Goal: Task Accomplishment & Management: Use online tool/utility

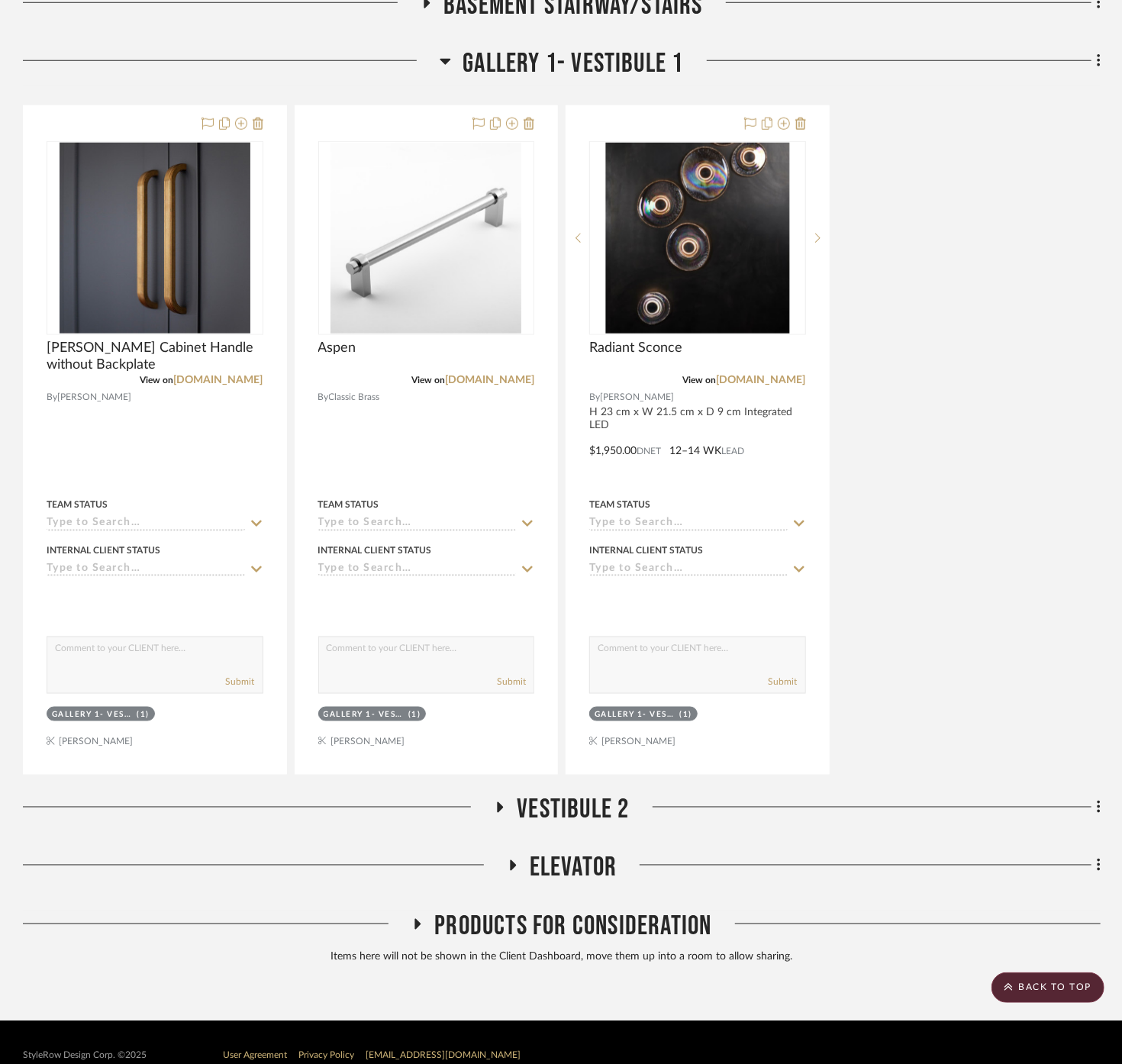
click at [624, 47] on span "Gallery 1- Vestibule 1" at bounding box center [573, 64] width 220 height 33
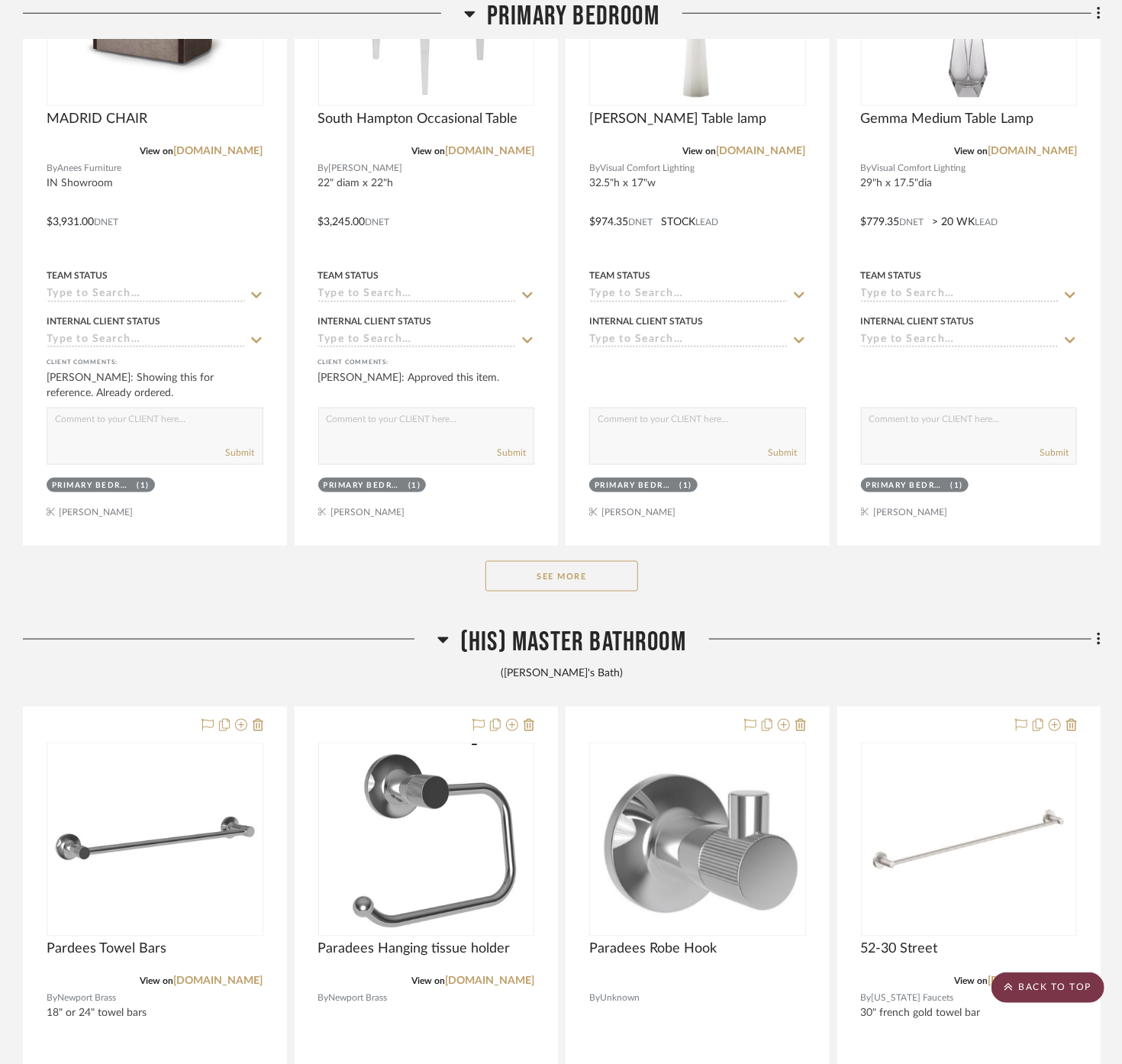
click at [1091, 989] on scroll-to-top-button "BACK TO TOP" at bounding box center [1047, 988] width 113 height 31
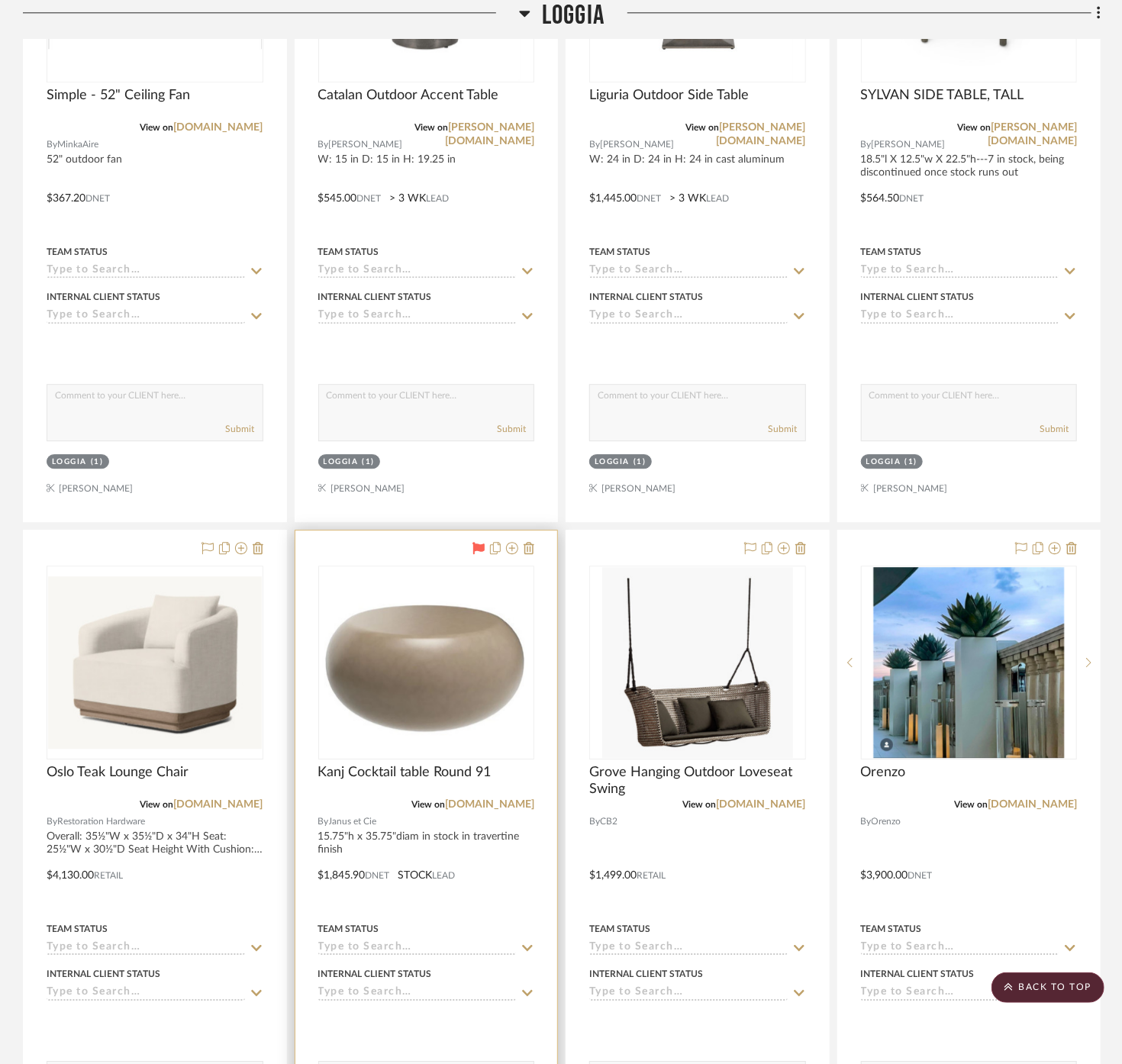
scroll to position [1696, 0]
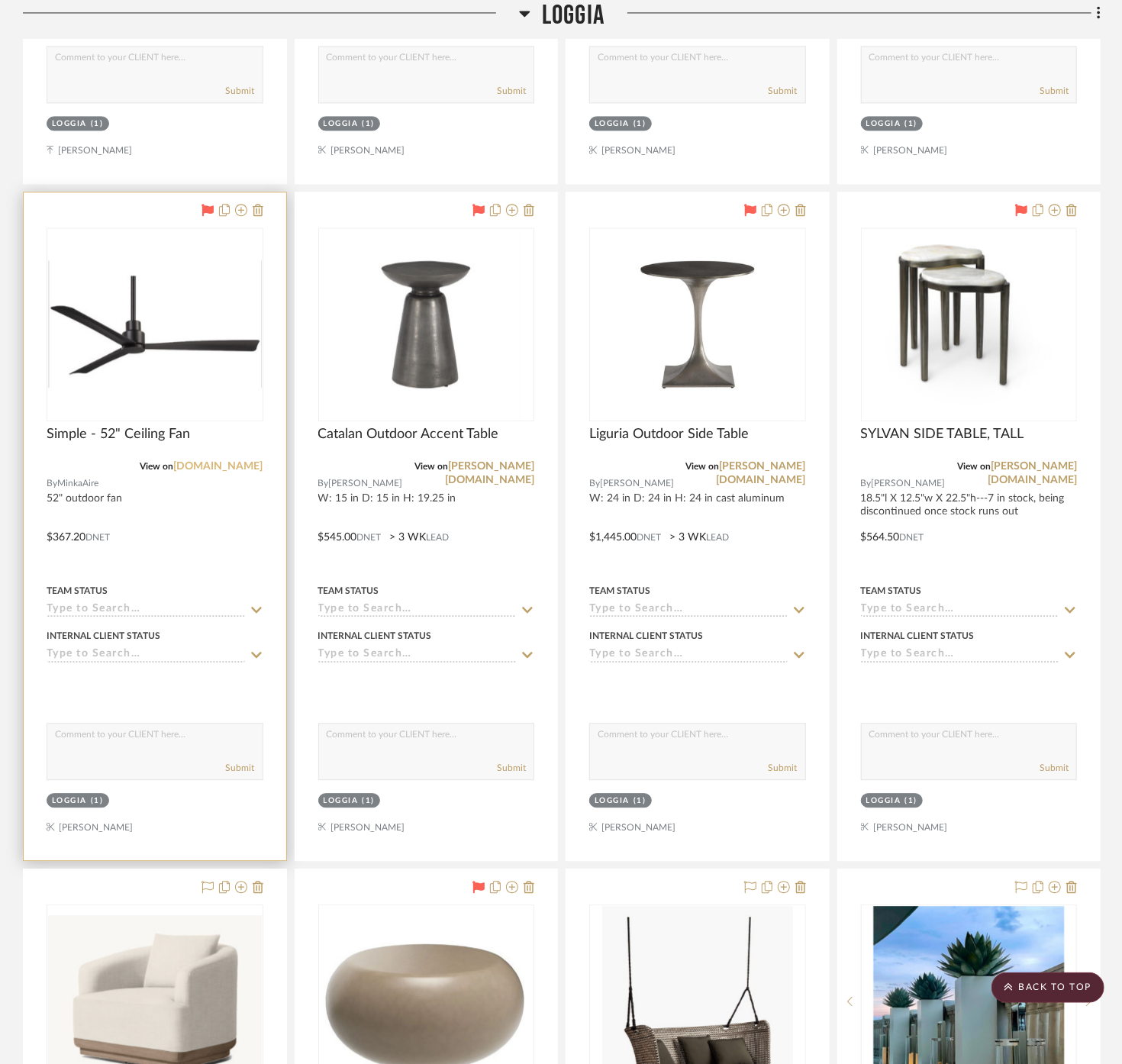
click at [227, 461] on link "[DOMAIN_NAME]" at bounding box center [218, 466] width 89 height 11
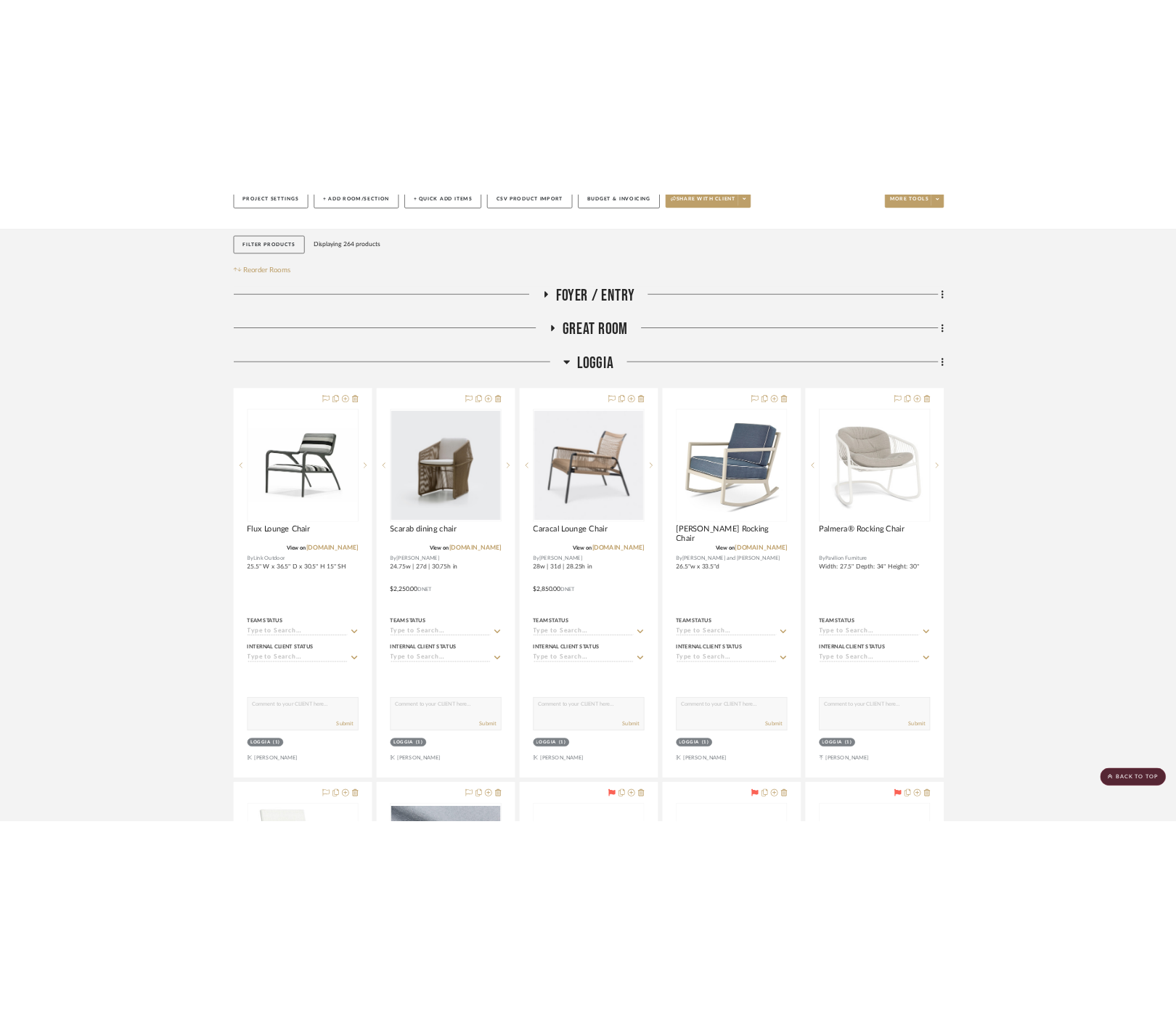
scroll to position [164, 0]
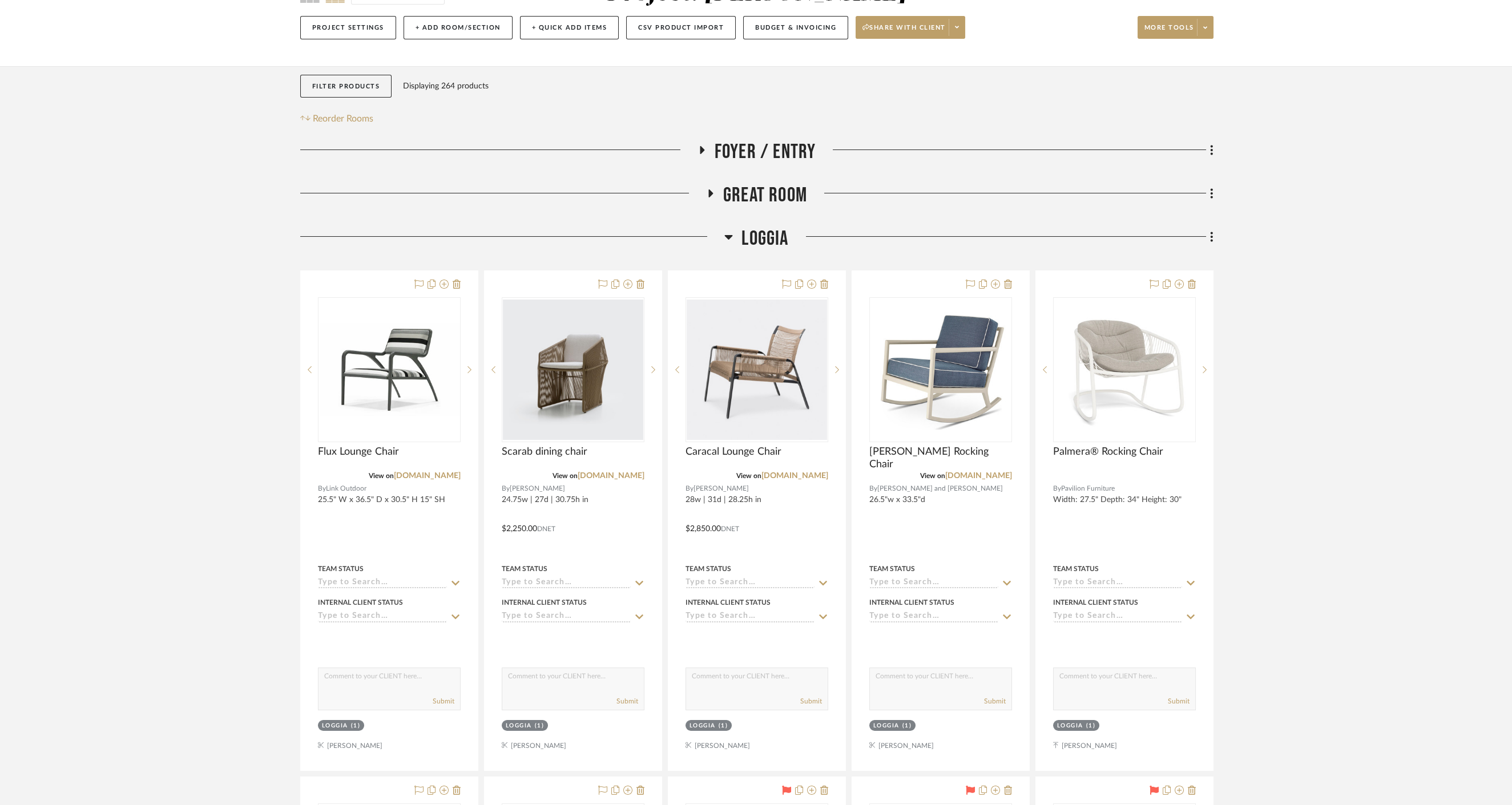
click at [753, 226] on span "Loggia" at bounding box center [765, 238] width 47 height 25
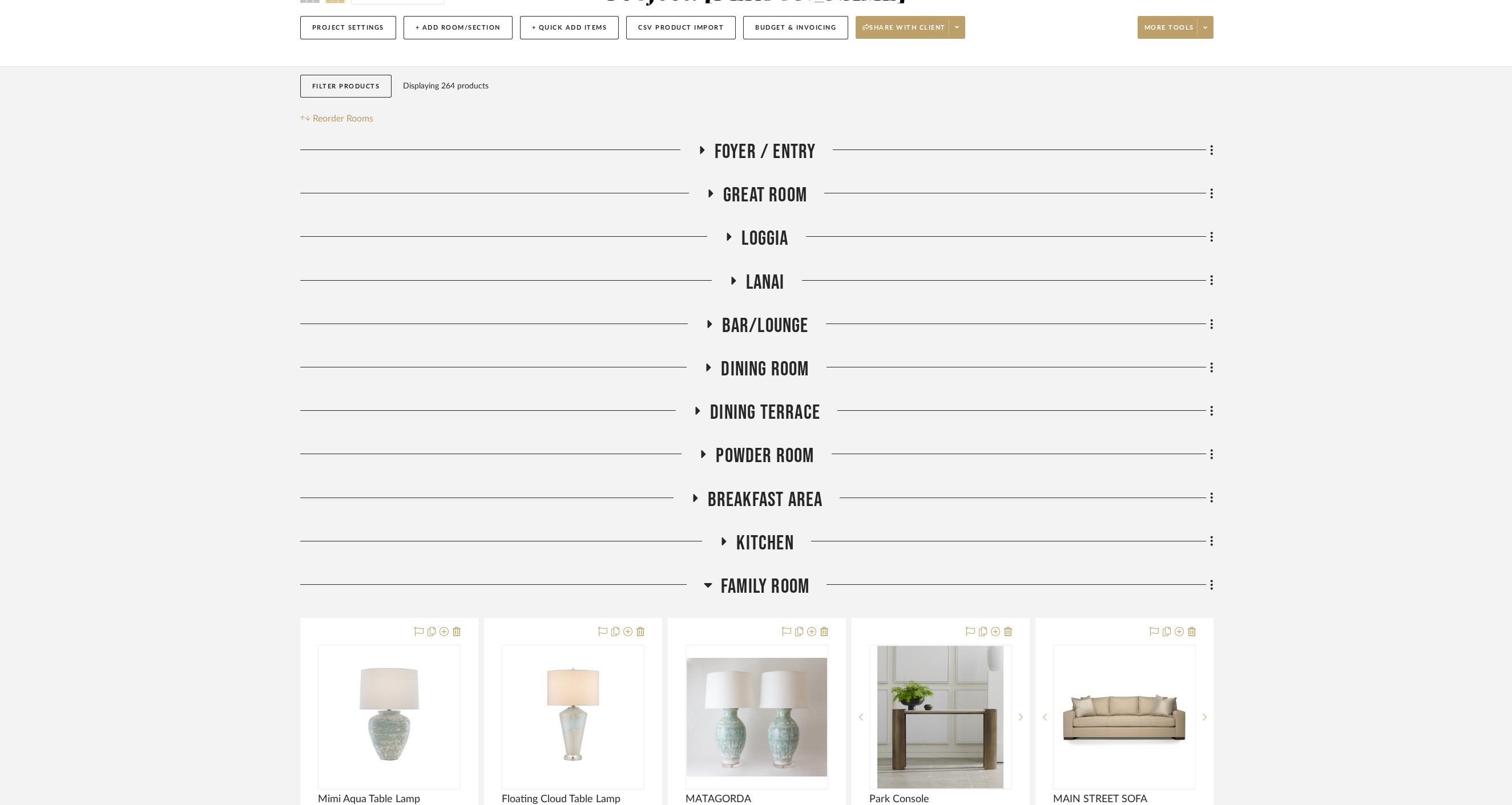
click at [753, 193] on span "Great Room" at bounding box center [765, 195] width 84 height 25
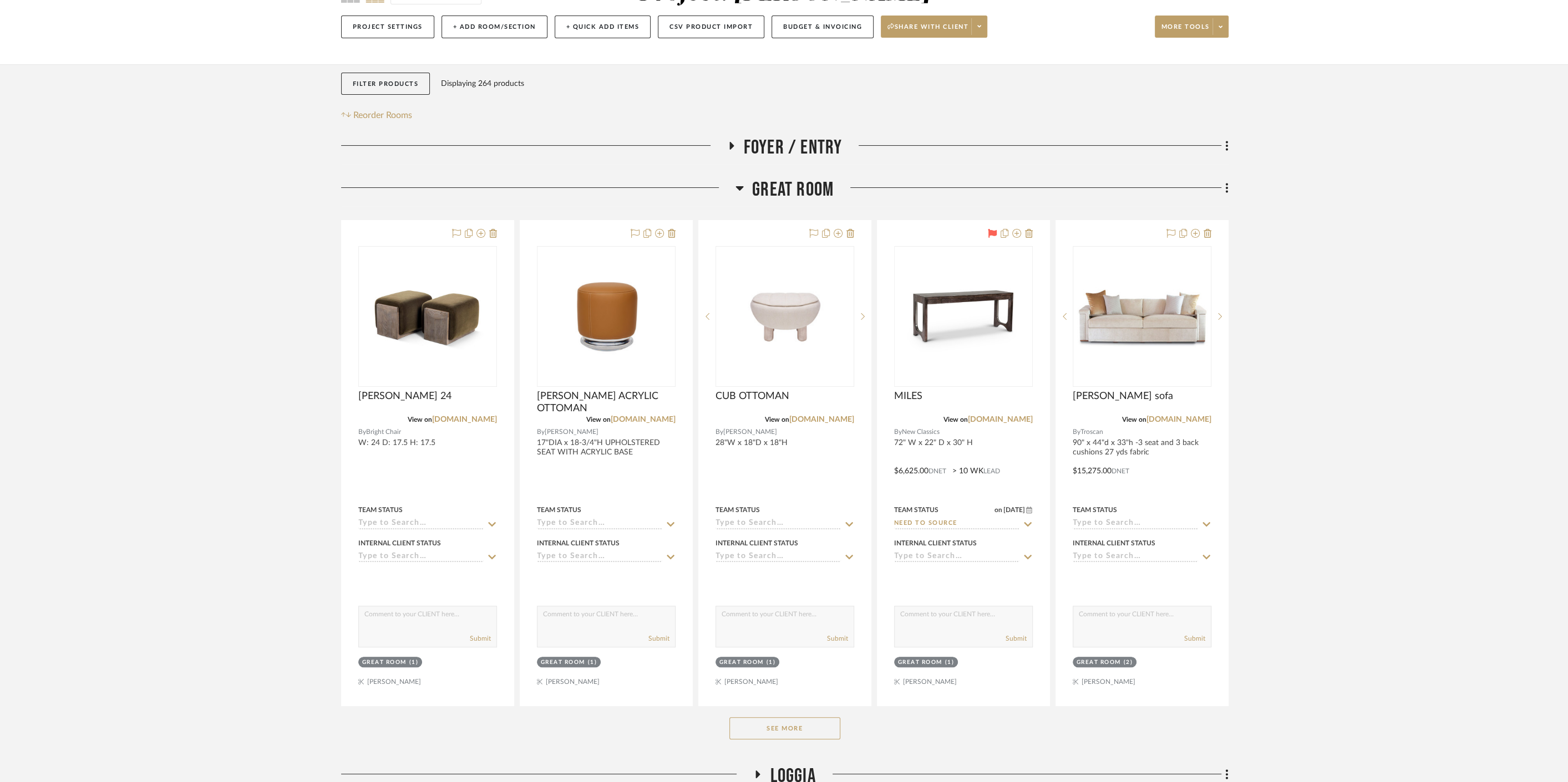
click at [805, 187] on span "Great Room" at bounding box center [793, 190] width 81 height 24
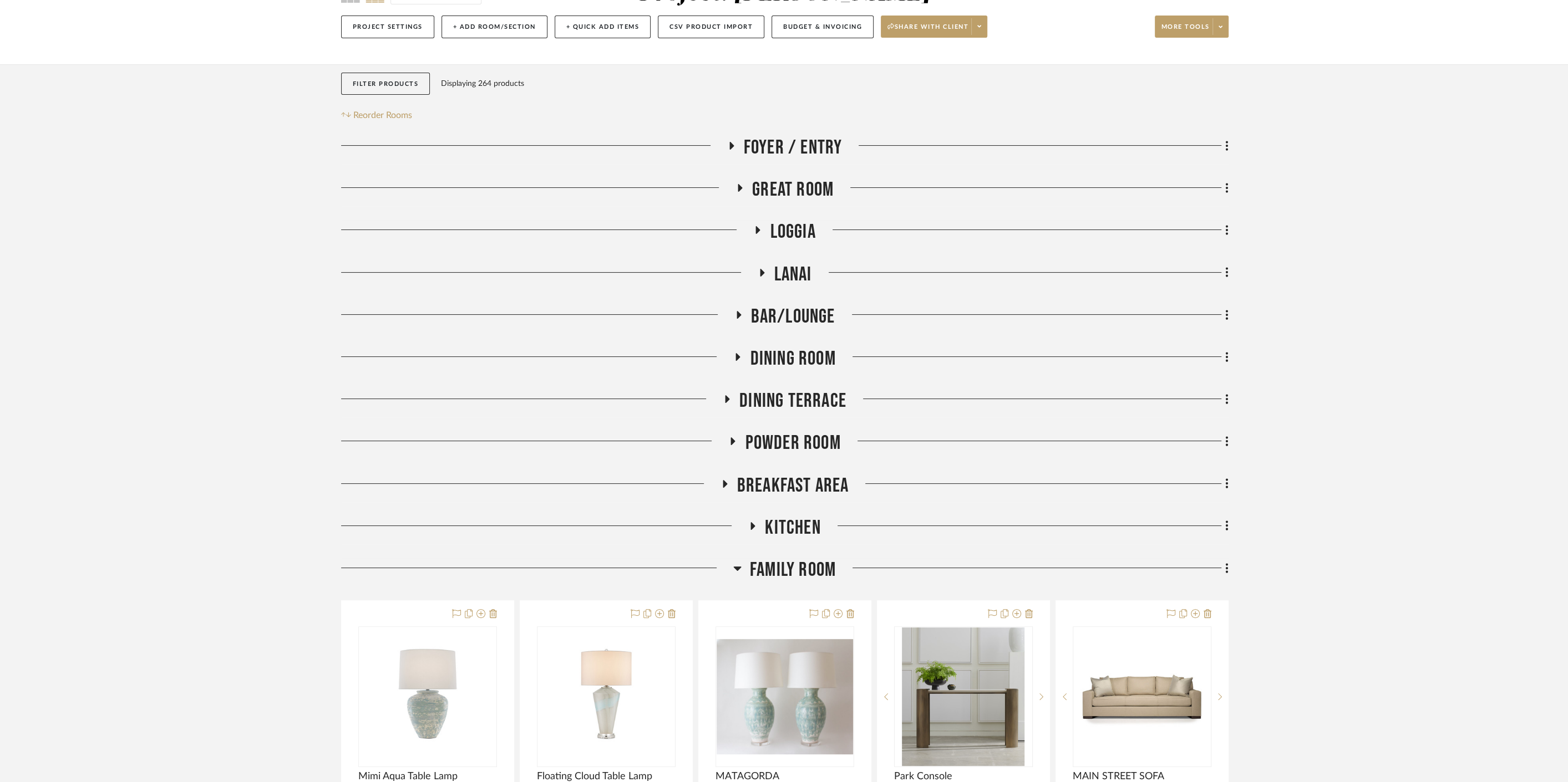
click at [799, 191] on span "Great Room" at bounding box center [793, 190] width 81 height 24
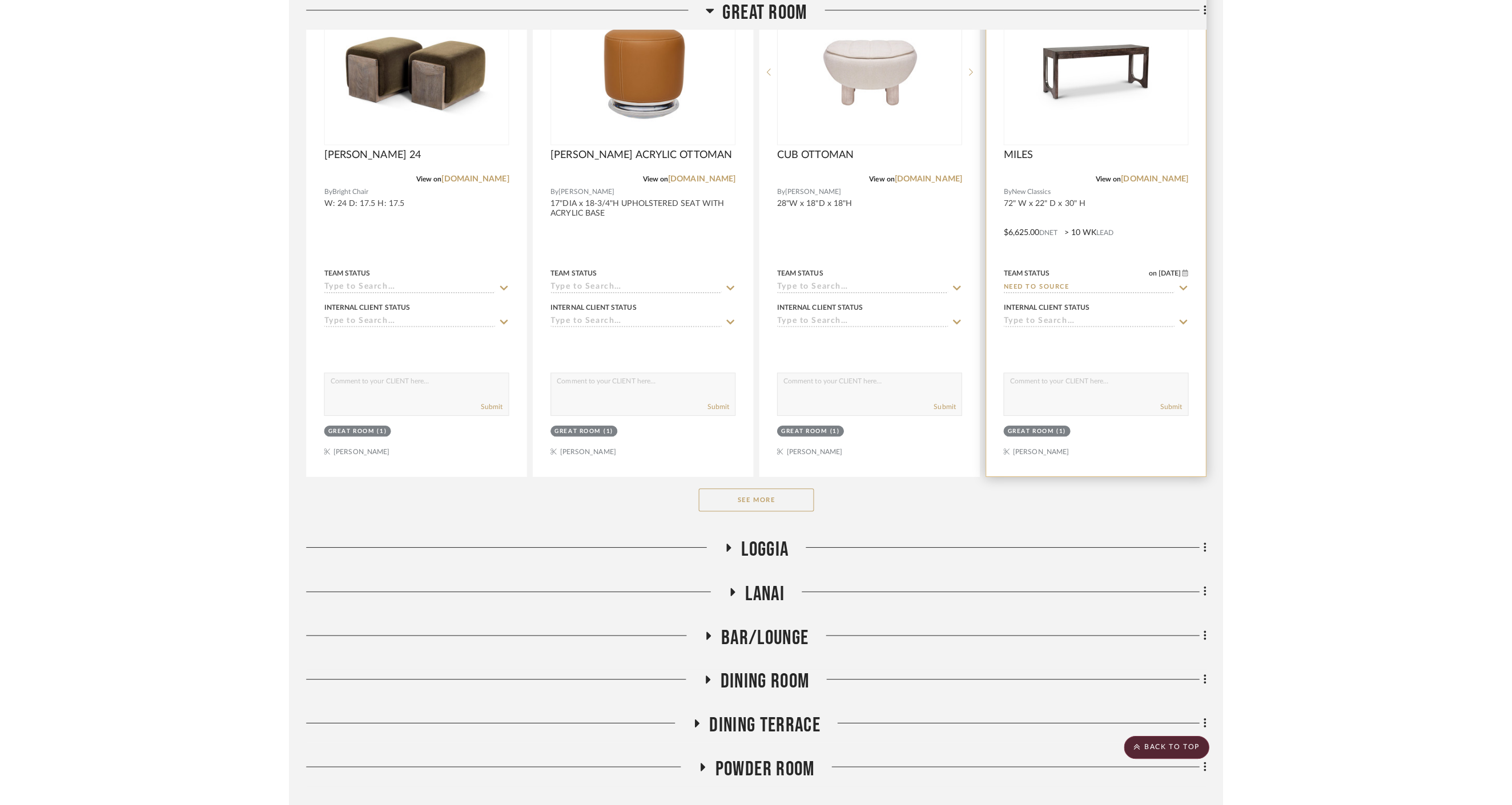
scroll to position [3, 0]
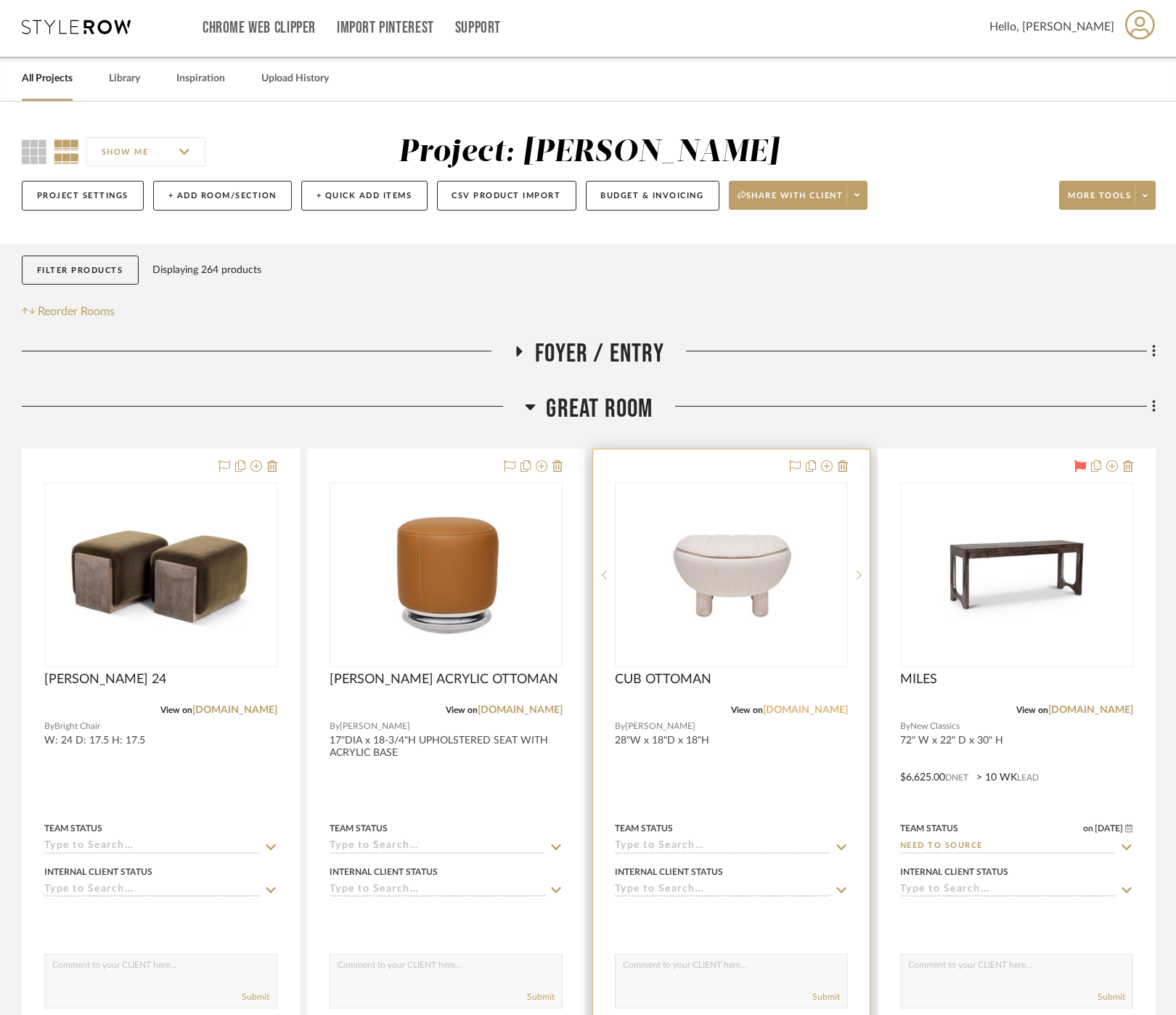
click at [798, 713] on link "[DOMAIN_NAME]" at bounding box center [805, 709] width 85 height 10
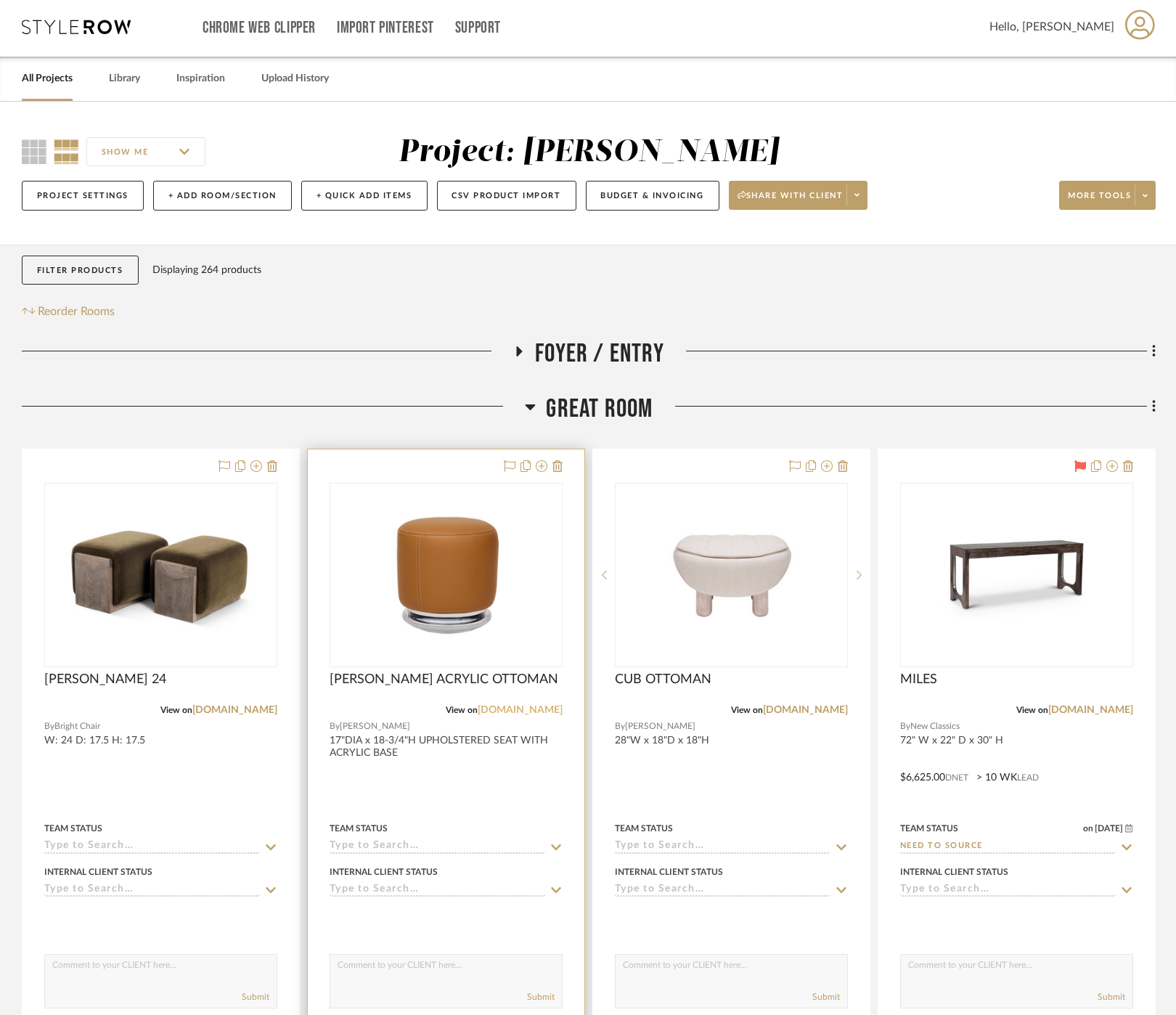
click at [539, 709] on link "[DOMAIN_NAME]" at bounding box center [519, 709] width 85 height 10
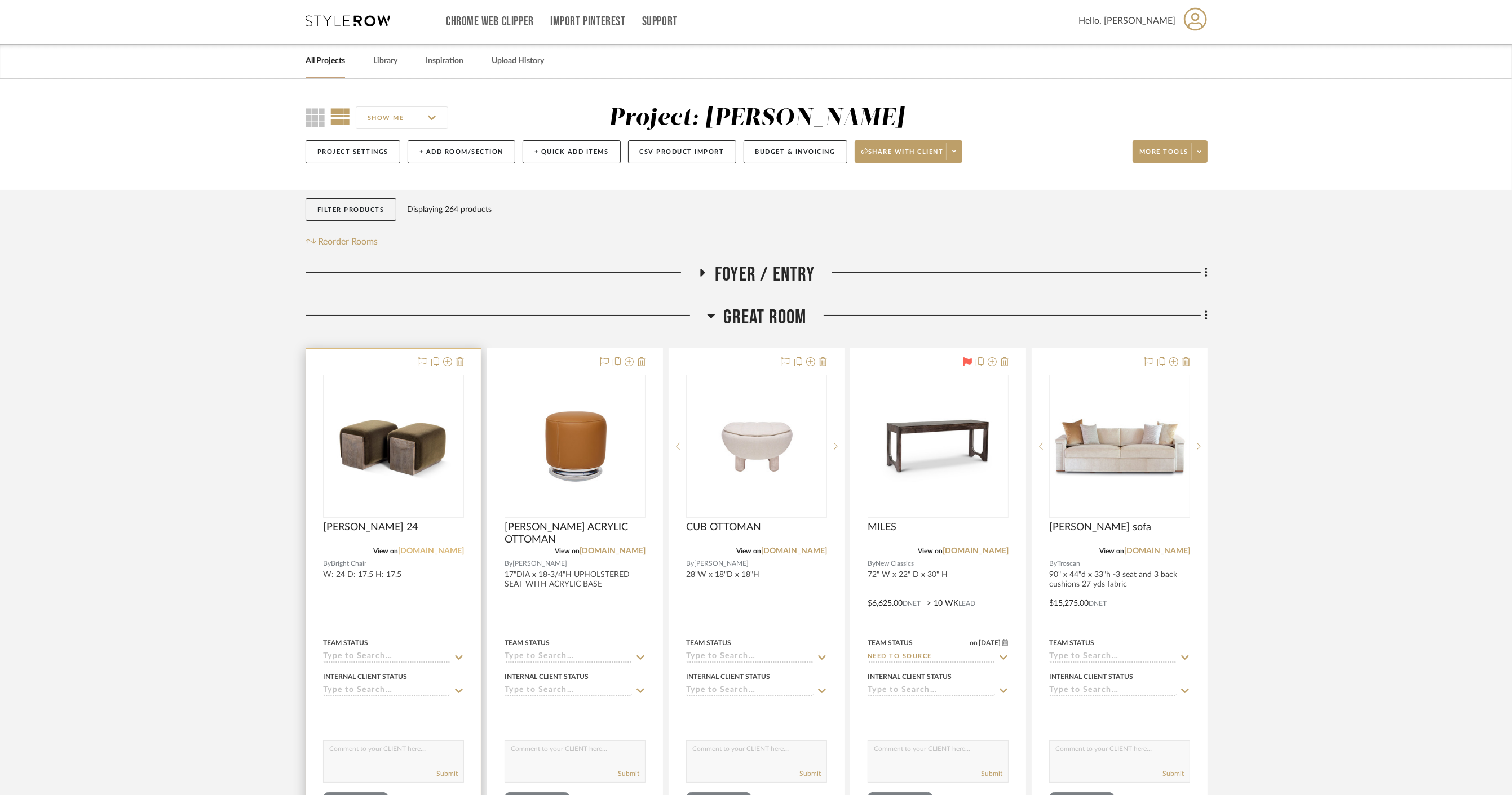
click at [442, 548] on link "[DOMAIN_NAME]" at bounding box center [431, 551] width 66 height 8
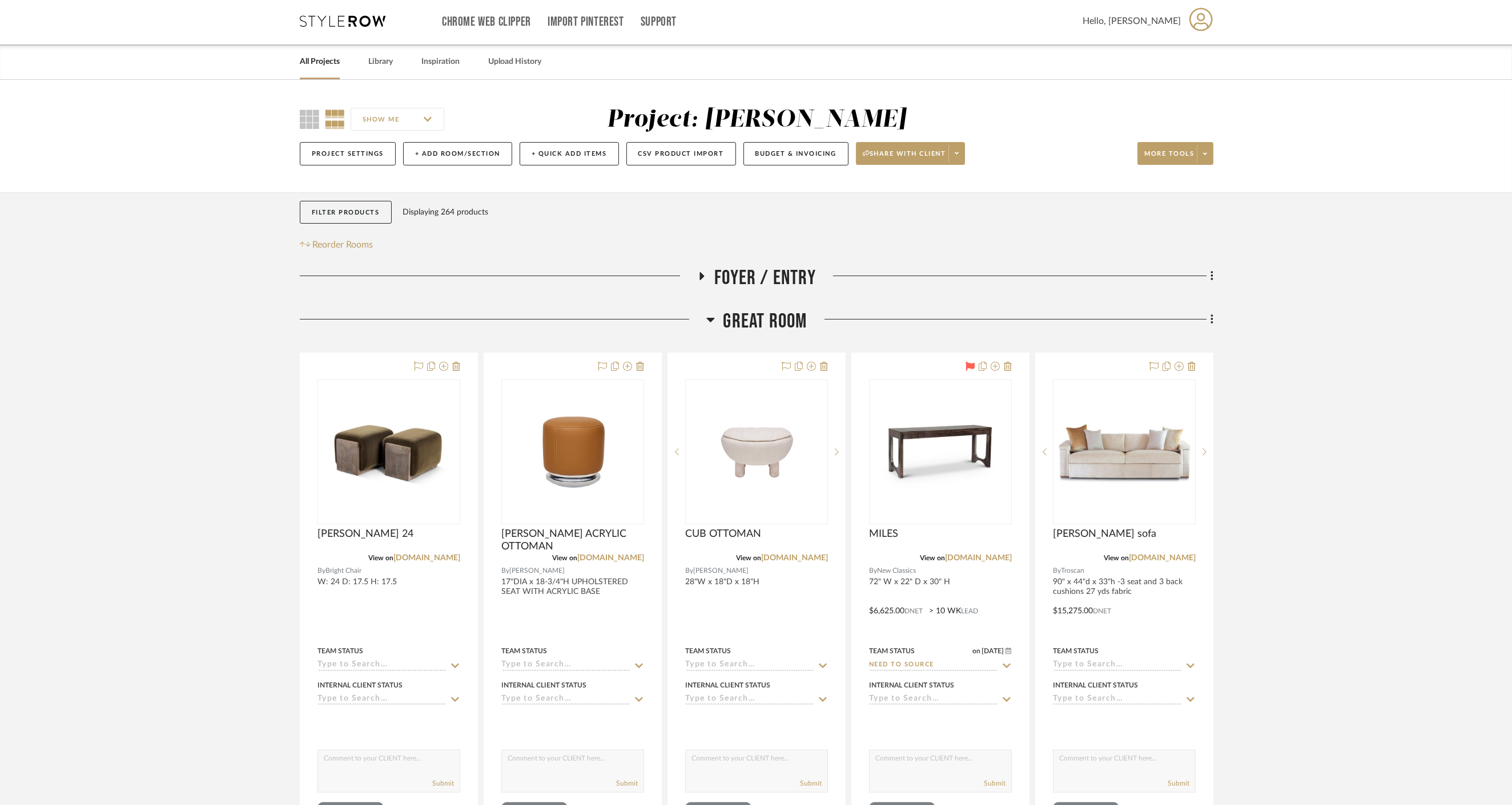
click at [757, 330] on span "Great Room" at bounding box center [766, 321] width 84 height 25
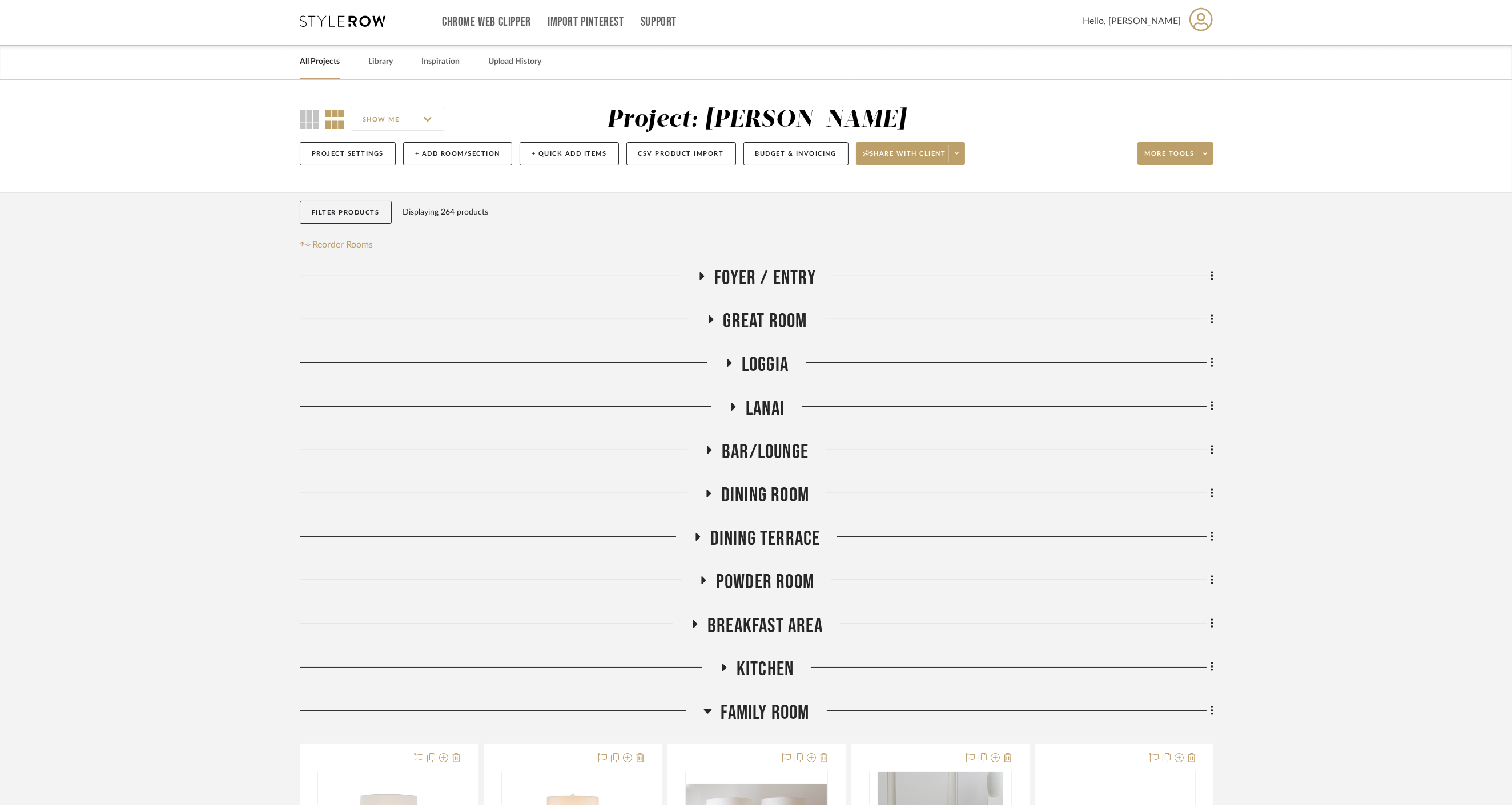
click at [764, 357] on span "Loggia" at bounding box center [765, 364] width 47 height 25
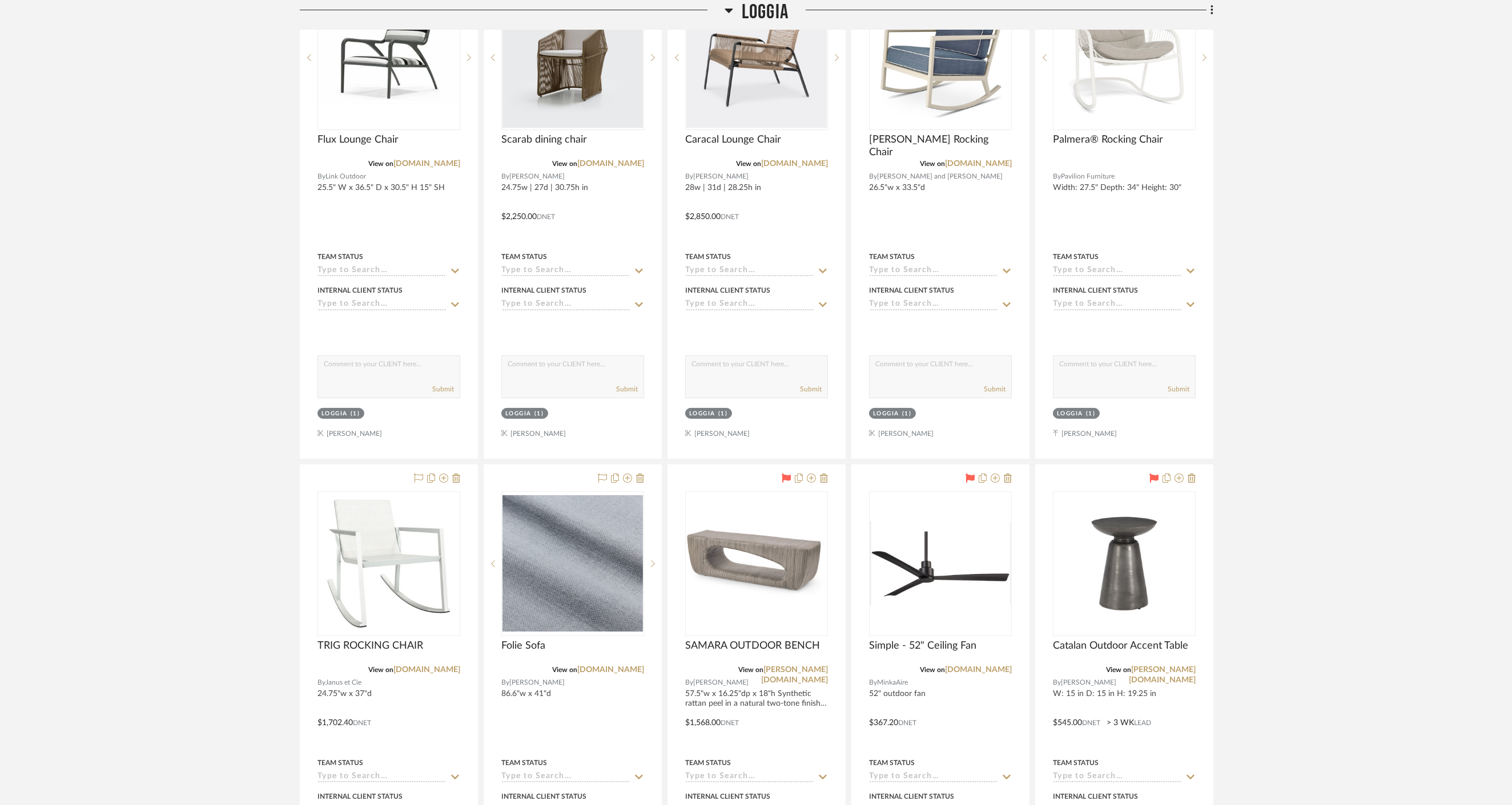
scroll to position [446, 0]
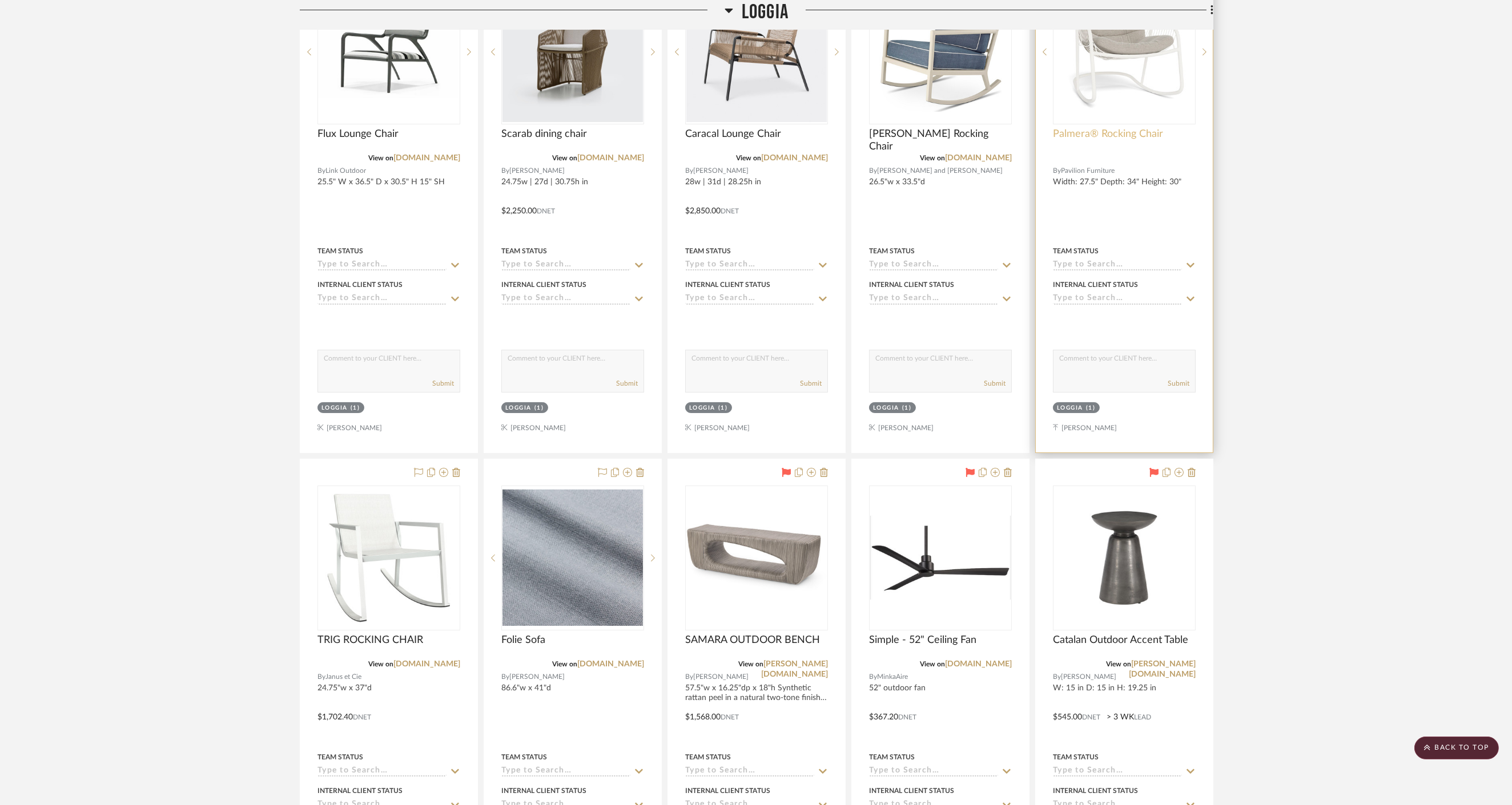
click at [838, 136] on span "Palmera® Rocking Chair" at bounding box center [1108, 134] width 110 height 13
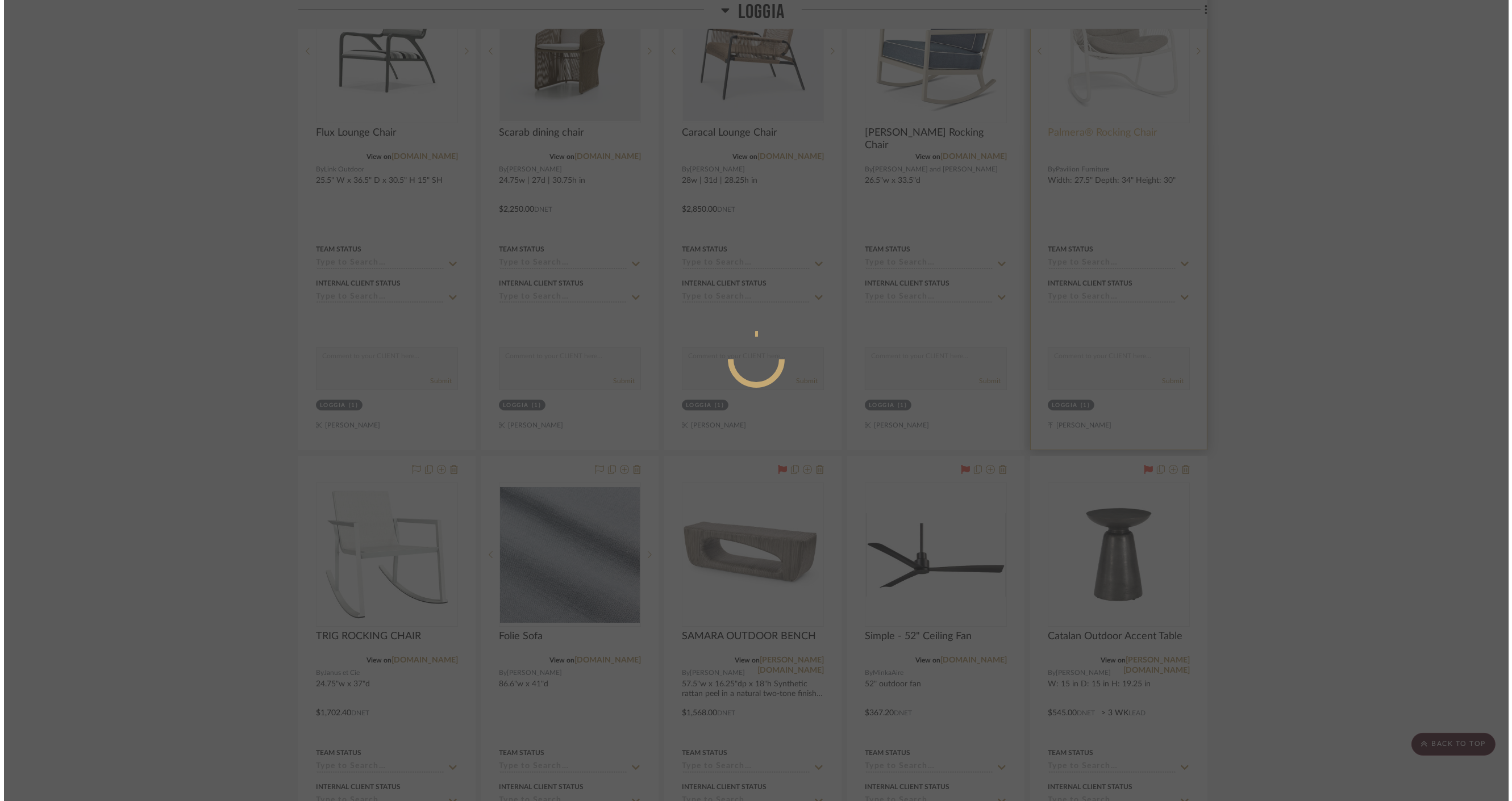
scroll to position [0, 0]
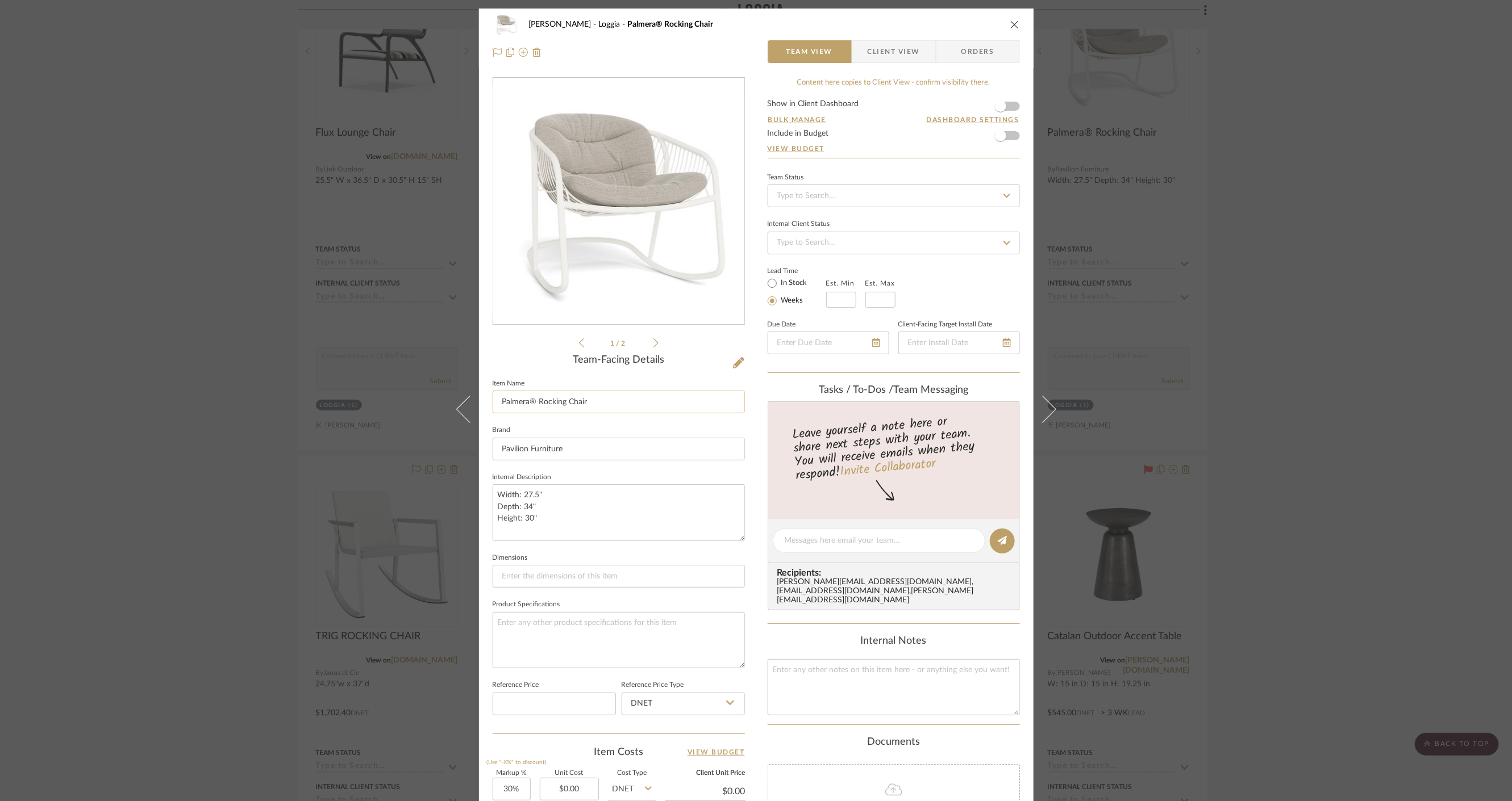
click at [595, 397] on input "Palmera® Rocking Chair" at bounding box center [619, 402] width 252 height 23
click at [834, 341] on div "[PERSON_NAME] [PERSON_NAME]® Rocking Chair Team View Client View Orders 1 / 2 T…" at bounding box center [756, 400] width 1512 height 801
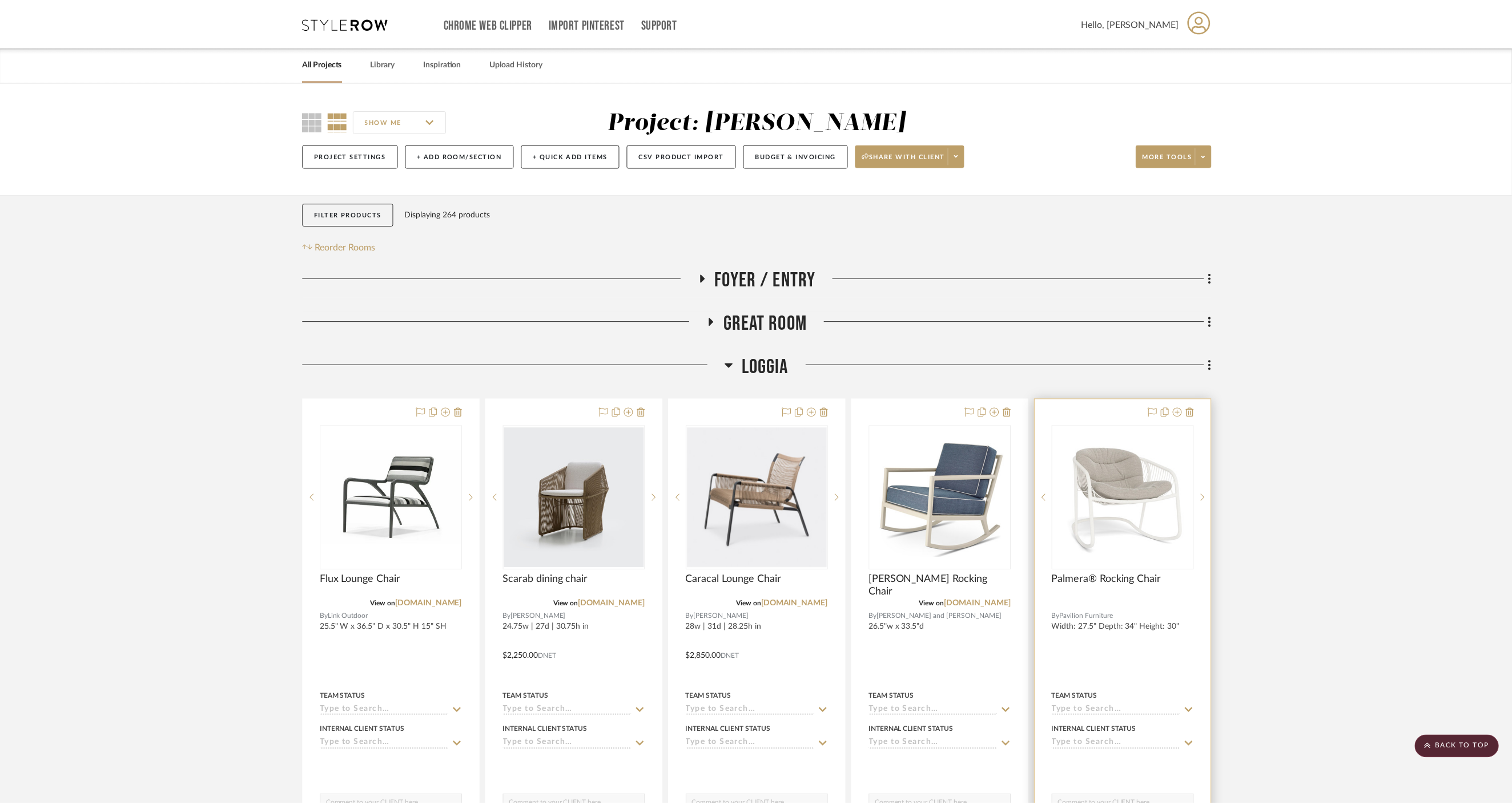
scroll to position [446, 0]
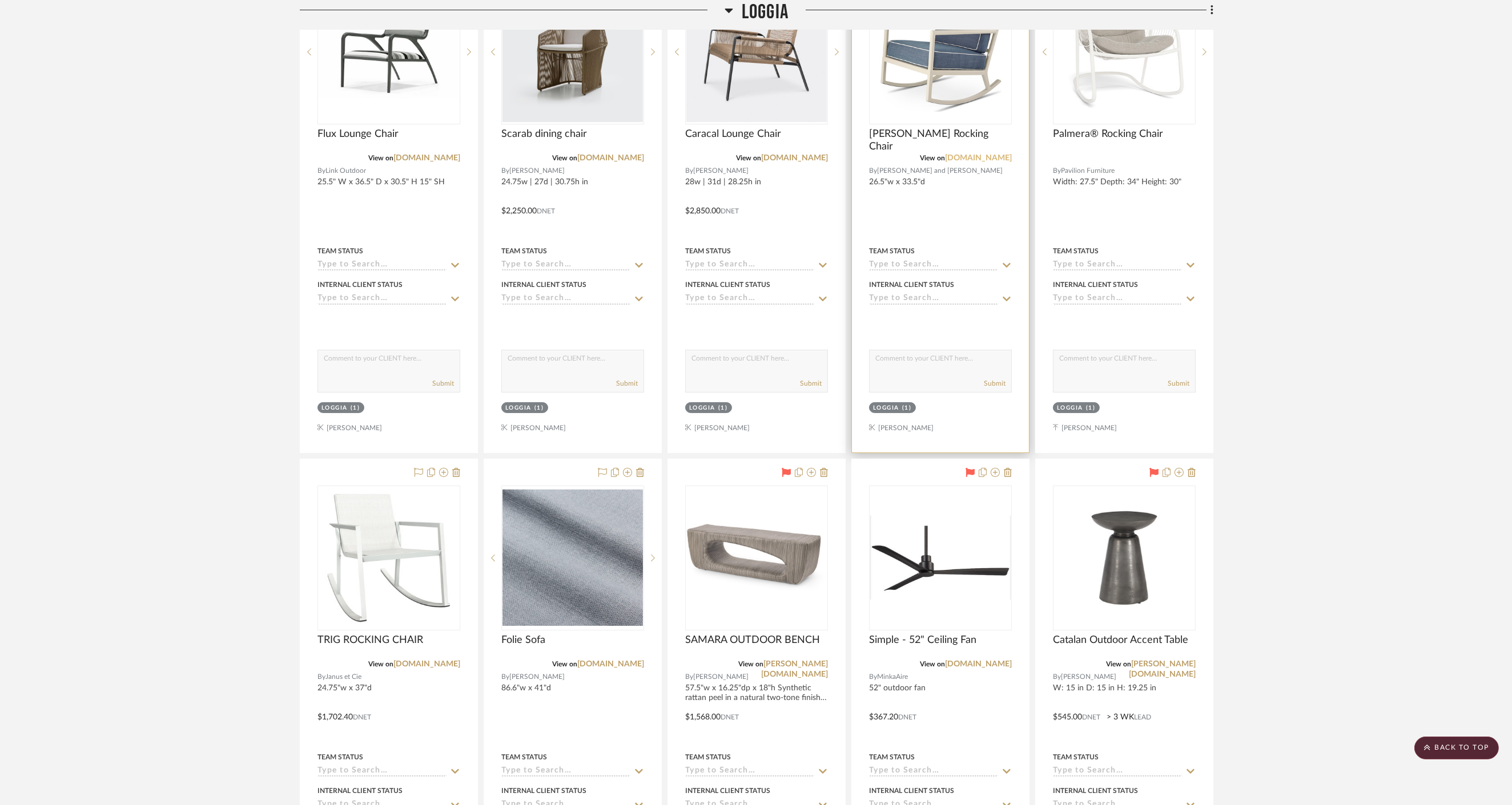
click at [838, 156] on link "[DOMAIN_NAME]" at bounding box center [978, 158] width 67 height 8
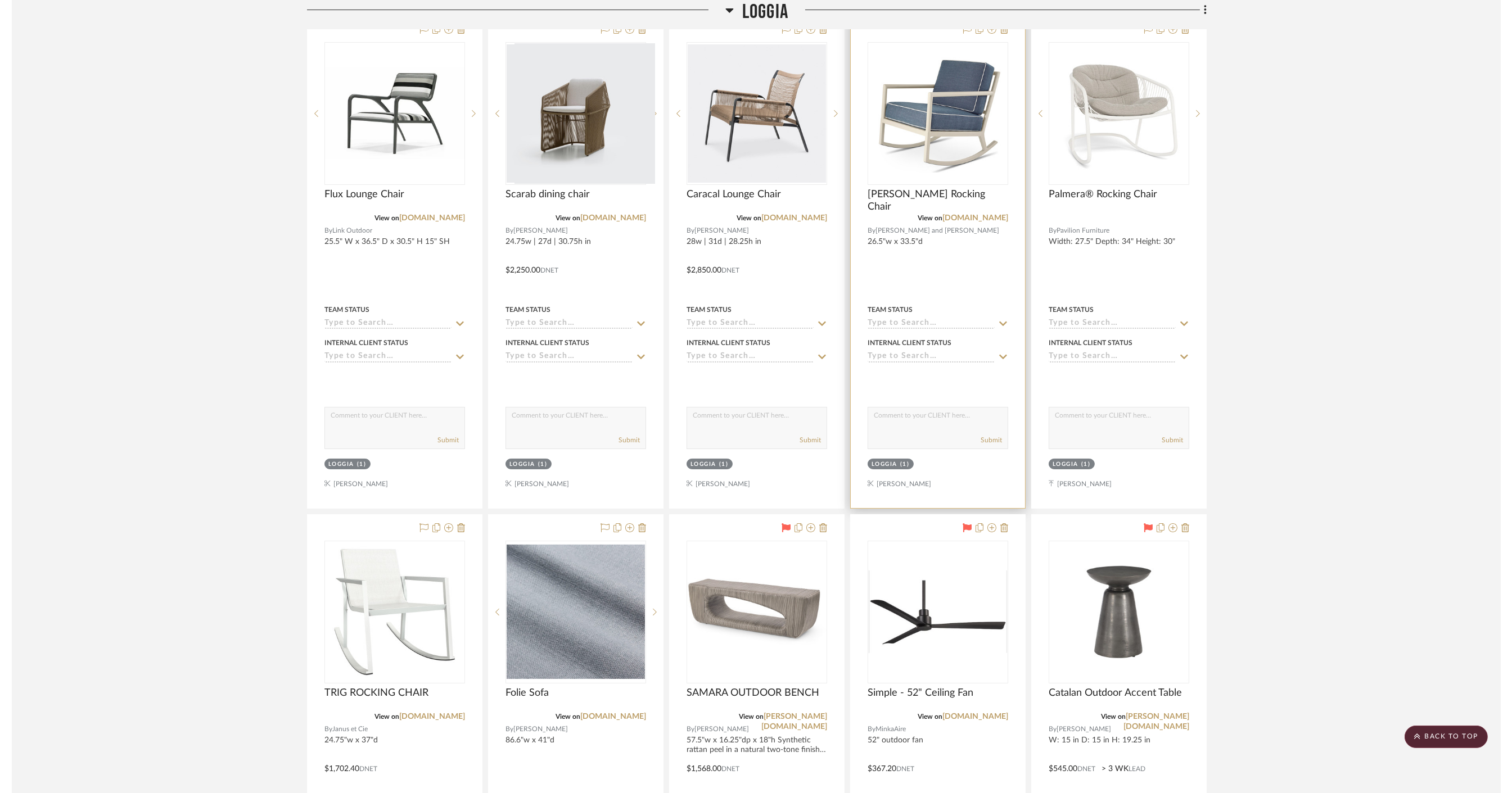
scroll to position [252, 0]
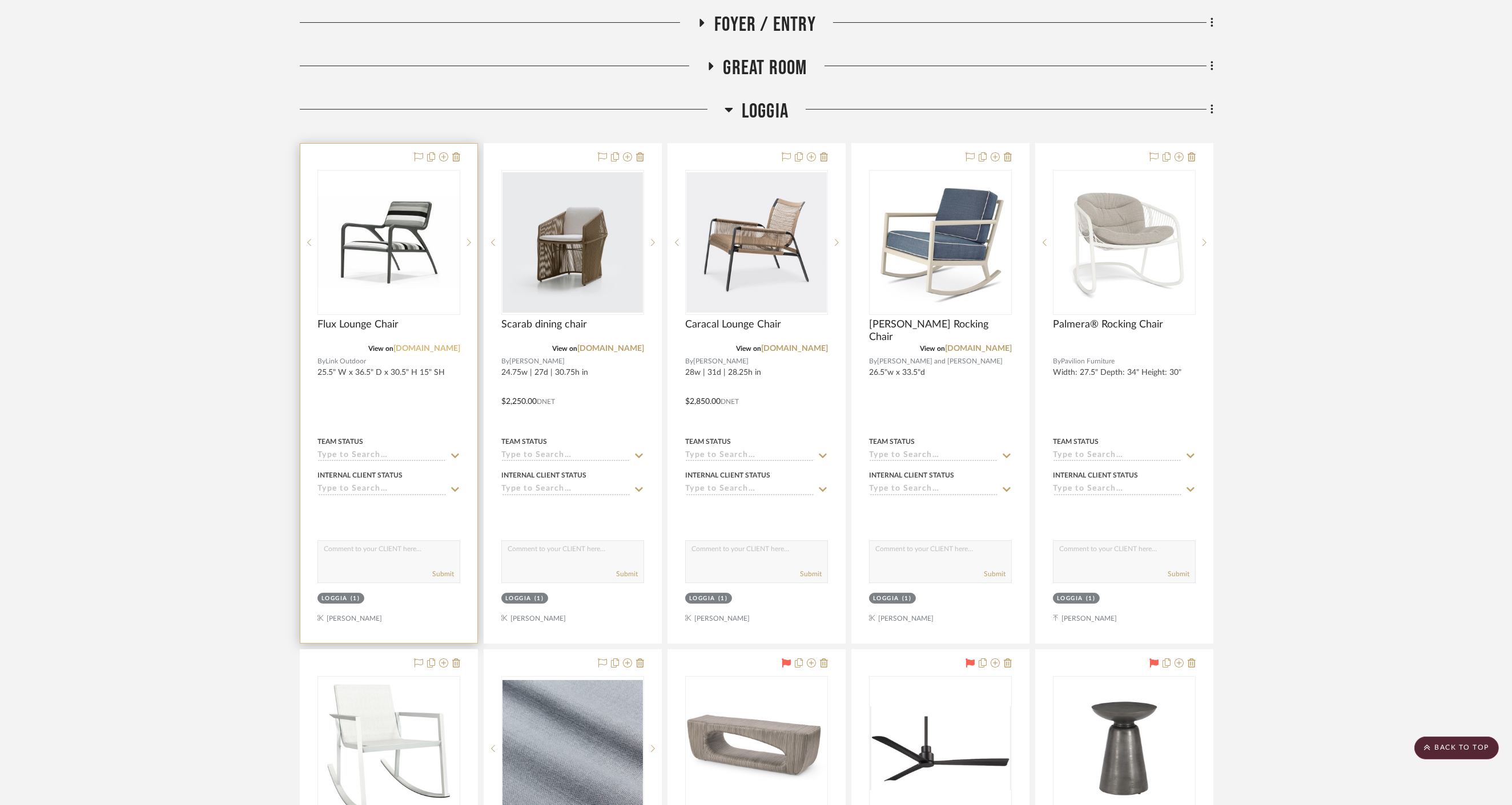
click at [436, 345] on link "[DOMAIN_NAME]" at bounding box center [426, 349] width 67 height 8
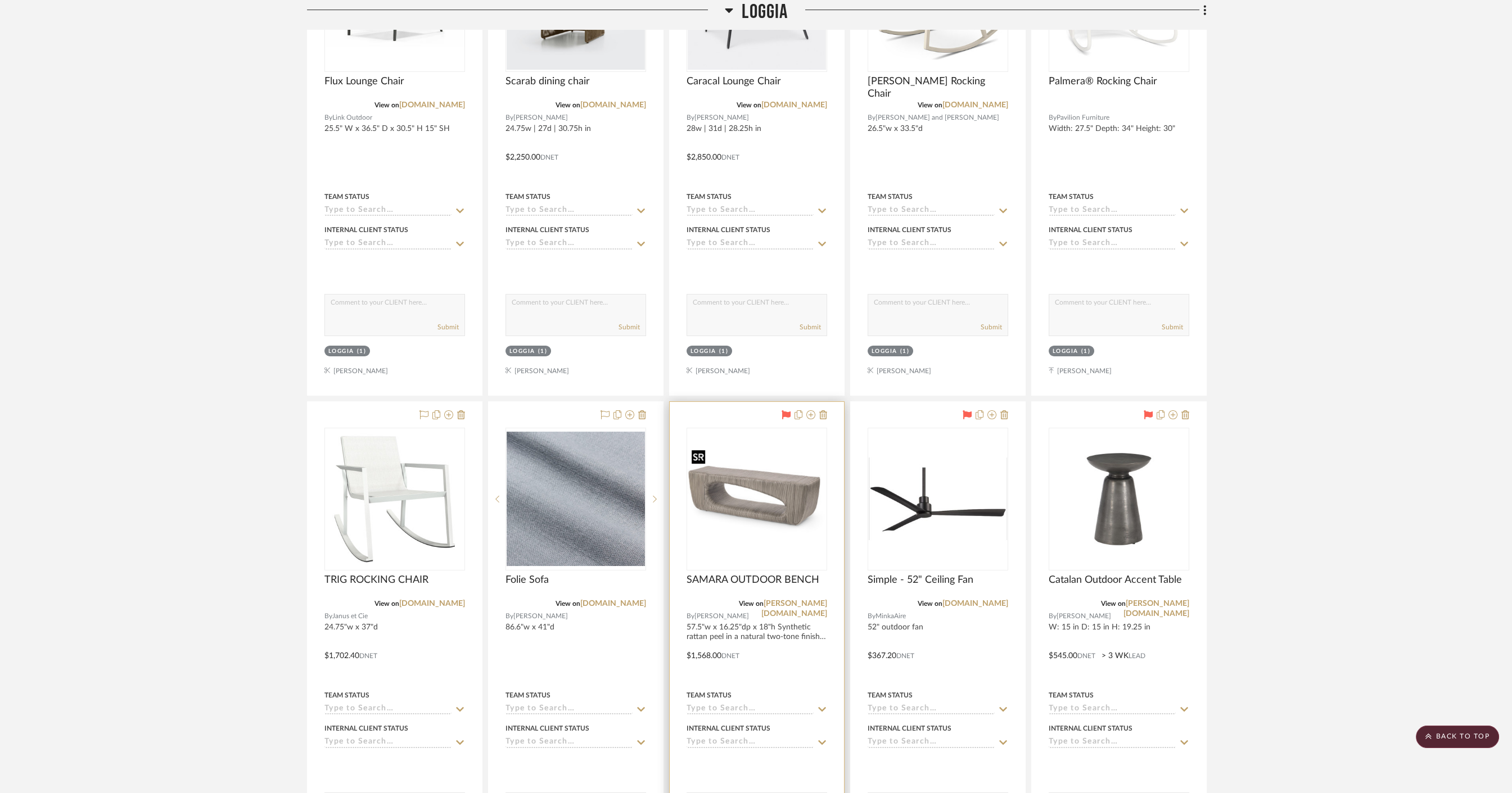
scroll to position [502, 0]
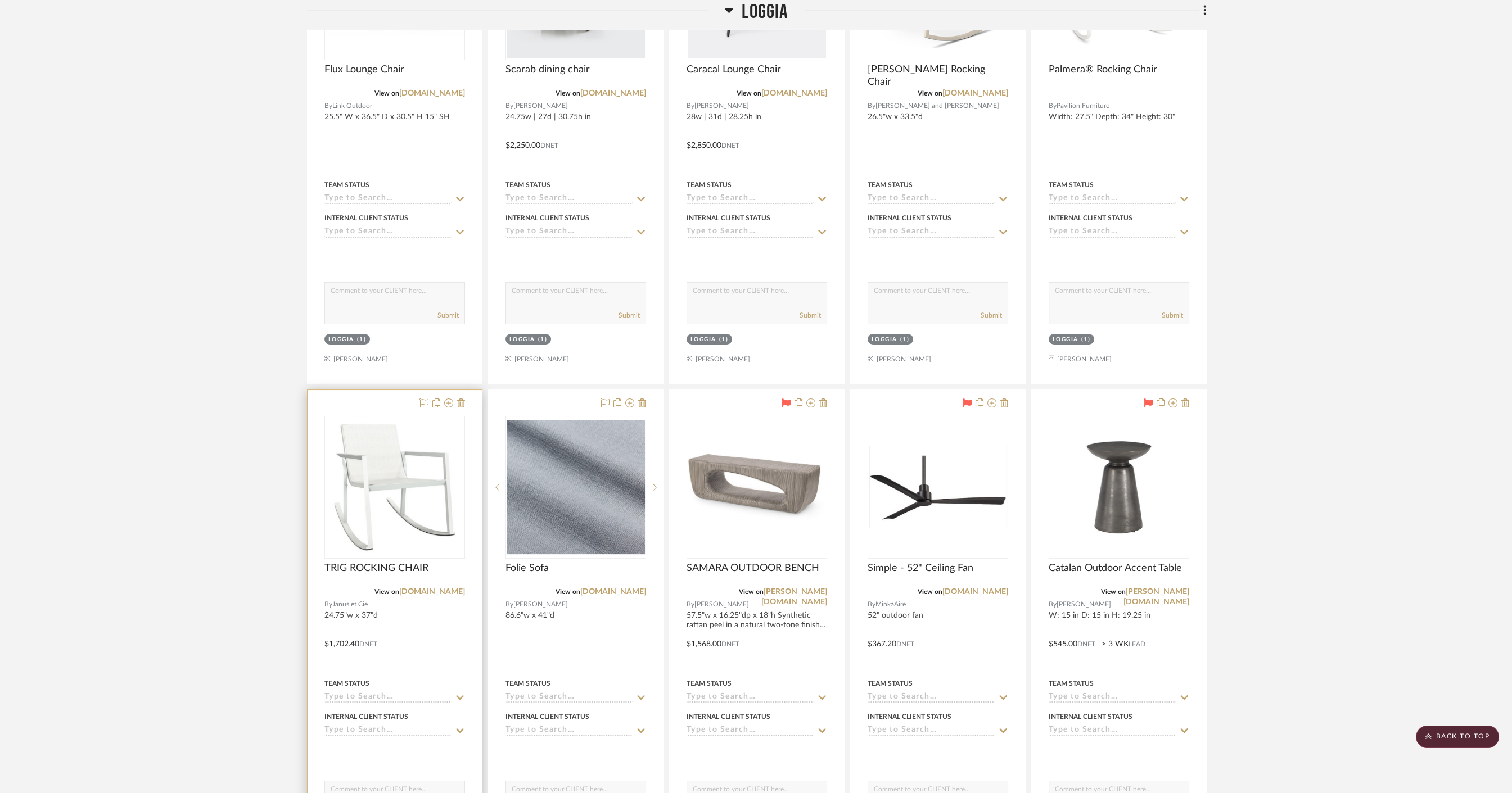
click at [434, 606] on div at bounding box center [394, 636] width 174 height 492
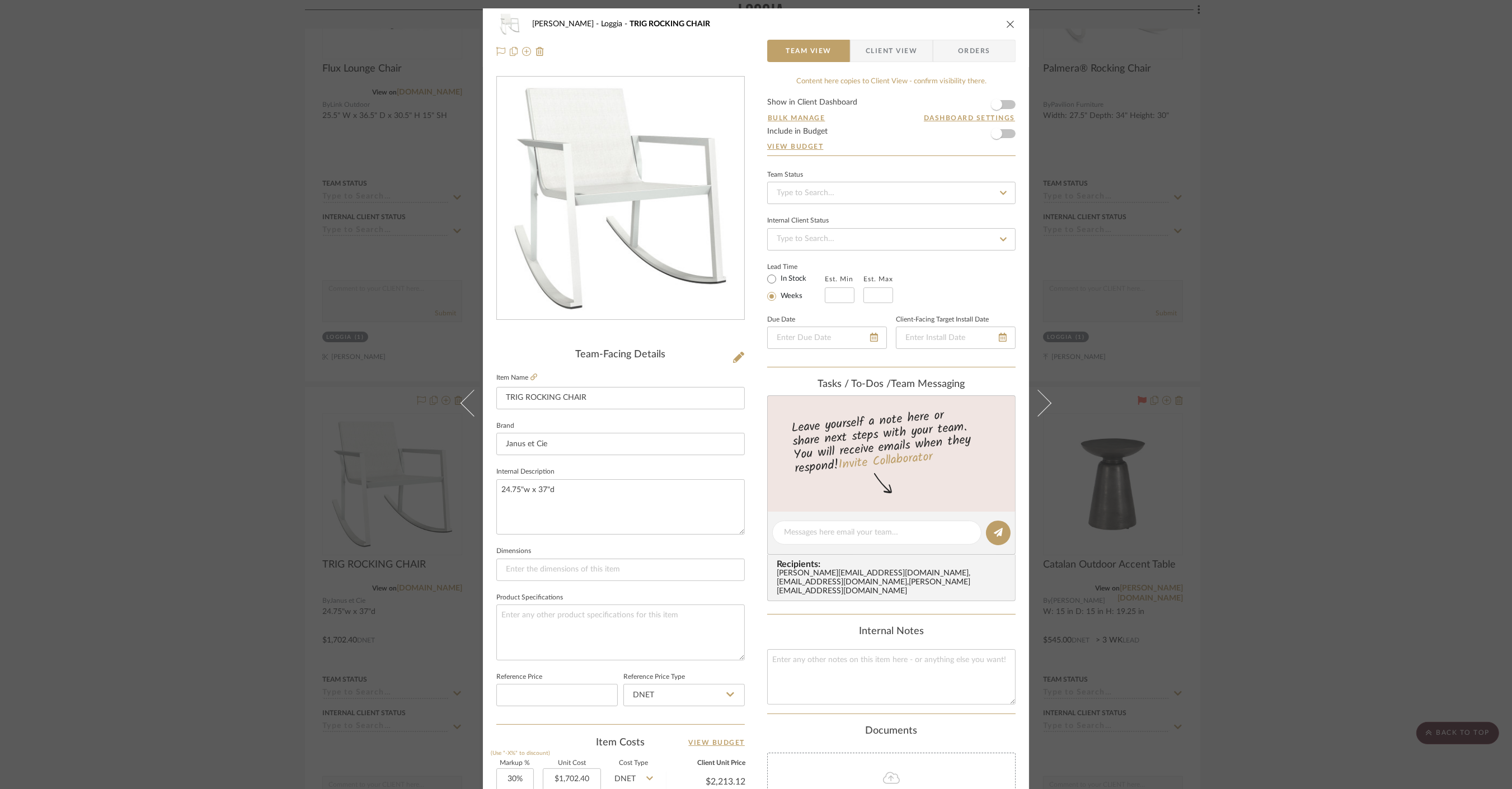
click at [778, 274] on label "In Stock" at bounding box center [792, 279] width 28 height 10
click at [778, 273] on input "In Stock" at bounding box center [772, 279] width 14 height 14
radio input "true"
click at [335, 330] on div "[PERSON_NAME] Loggia TRIG ROCKING CHAIR Team View Client View Orders Team-Facin…" at bounding box center [756, 394] width 1512 height 789
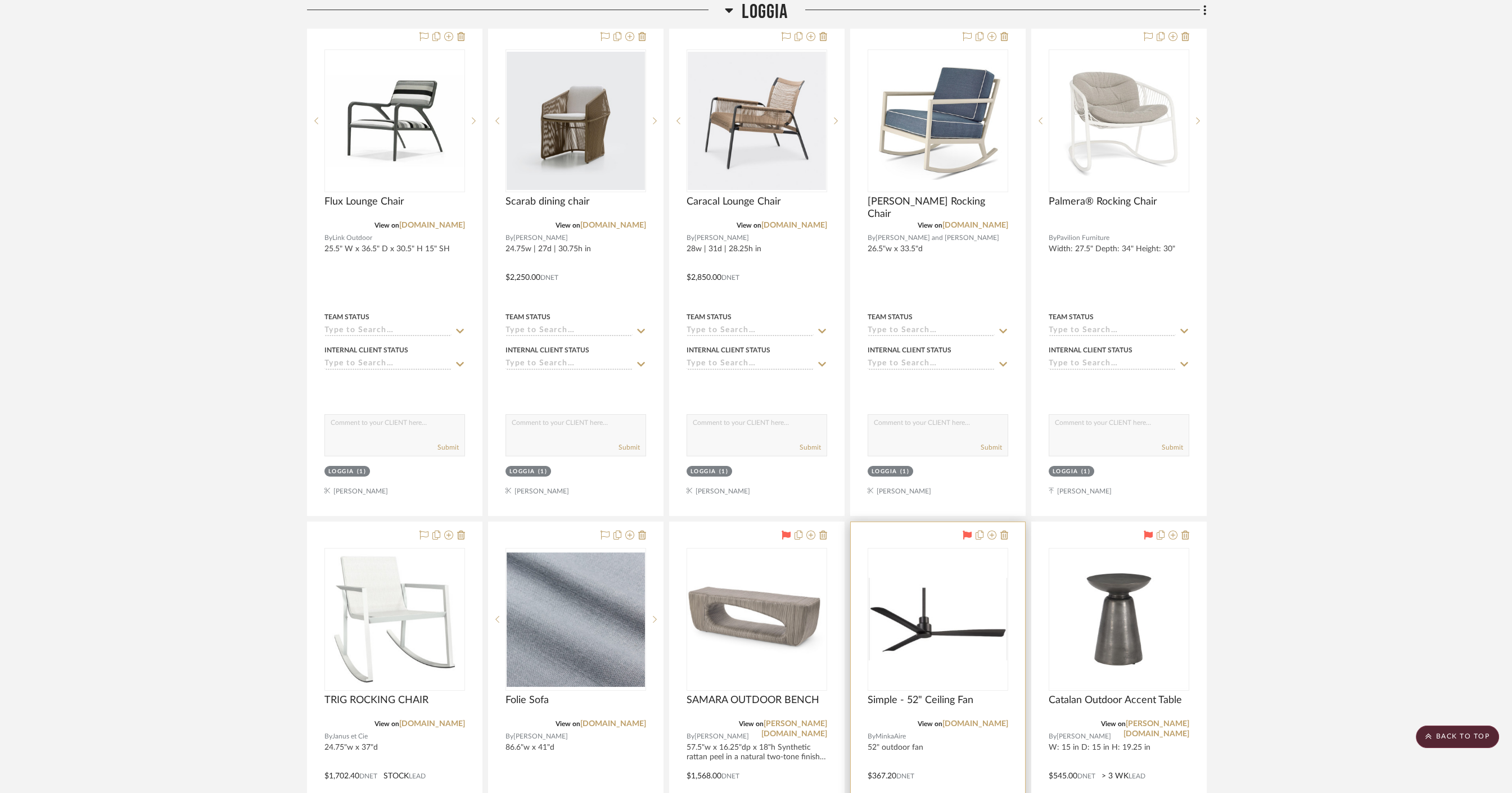
scroll to position [252, 0]
